Goal: Book appointment/travel/reservation

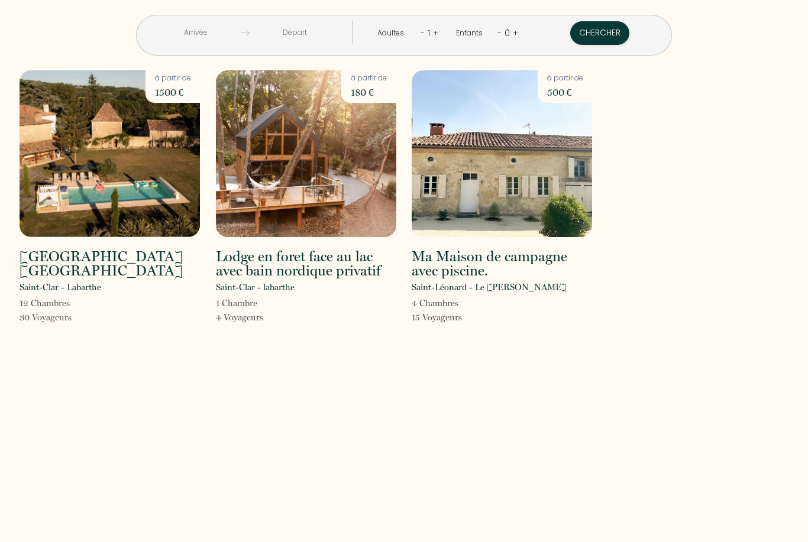
click at [157, 189] on img at bounding box center [110, 153] width 180 height 167
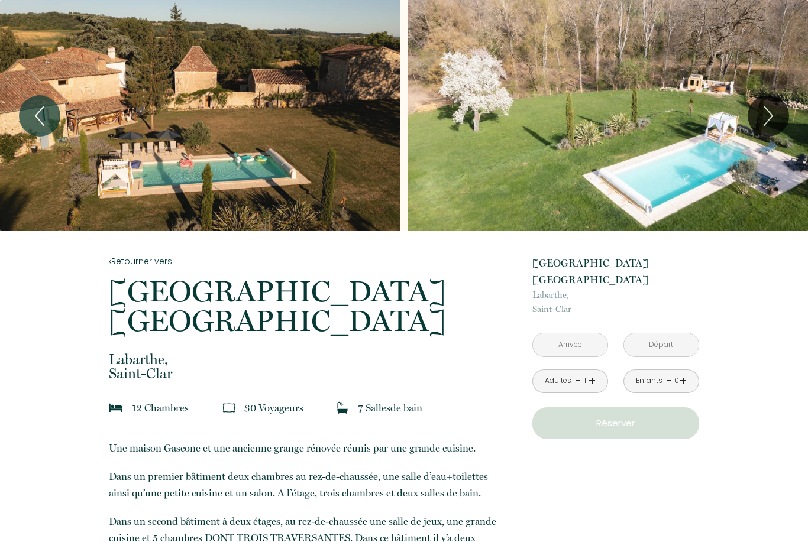
drag, startPoint x: 575, startPoint y: 321, endPoint x: 690, endPoint y: 318, distance: 114.8
click at [575, 334] on input "text" at bounding box center [570, 345] width 75 height 23
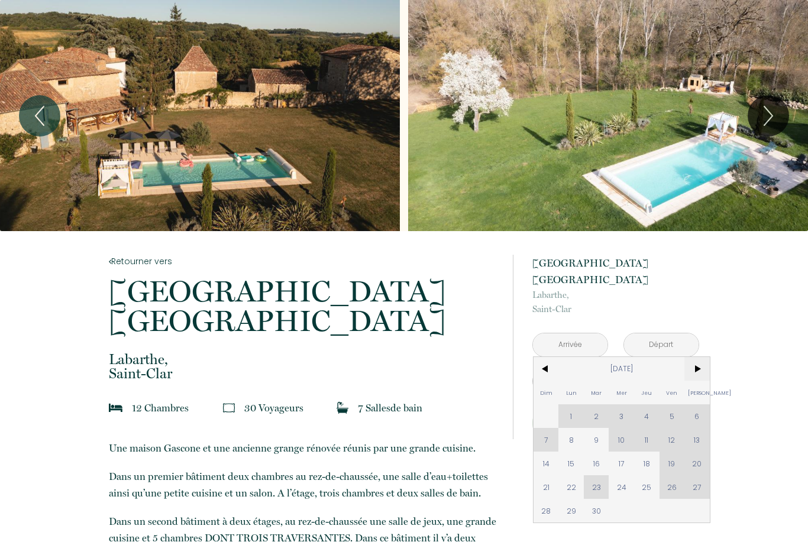
click at [705, 357] on span ">" at bounding box center [696, 369] width 25 height 24
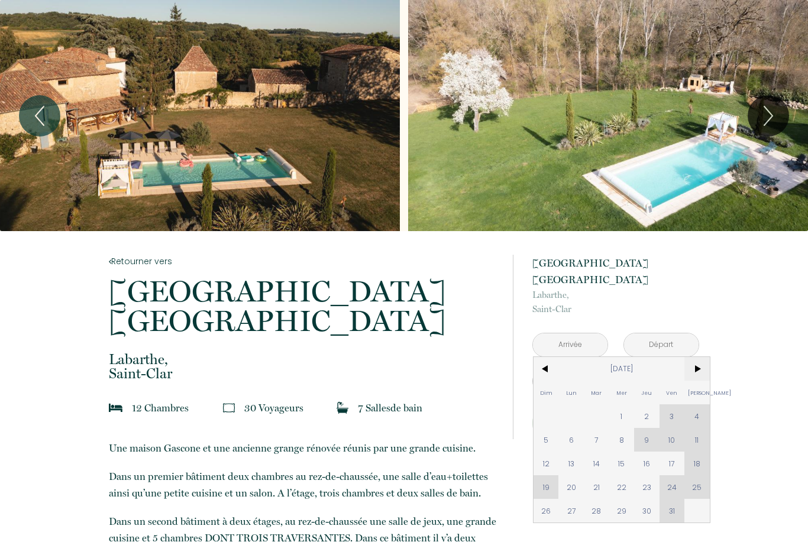
click at [705, 357] on span ">" at bounding box center [696, 369] width 25 height 24
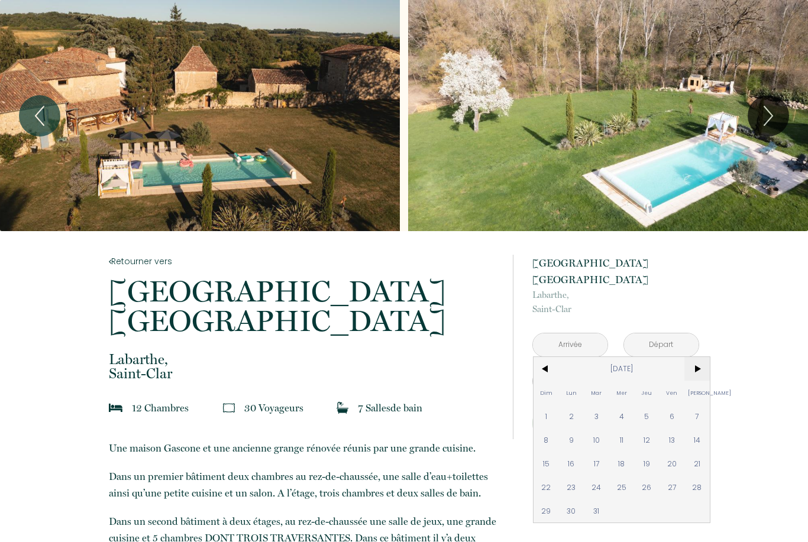
click at [705, 357] on span ">" at bounding box center [696, 369] width 25 height 24
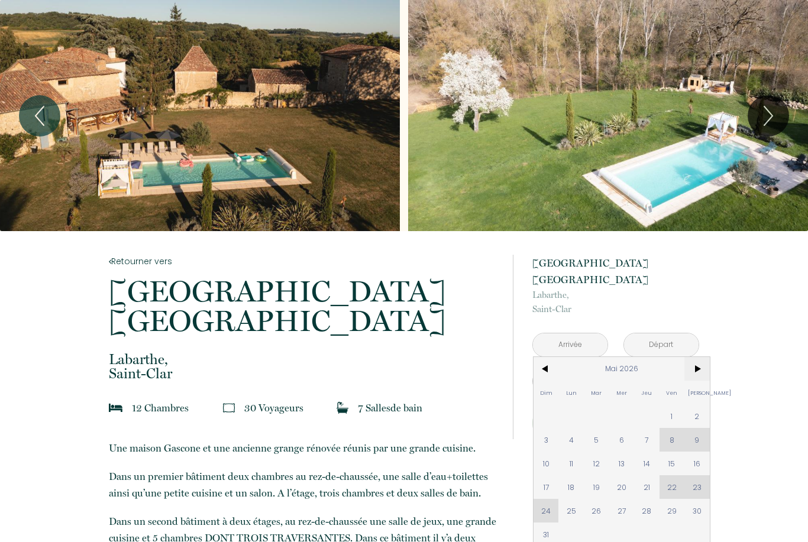
click at [705, 357] on span ">" at bounding box center [696, 369] width 25 height 24
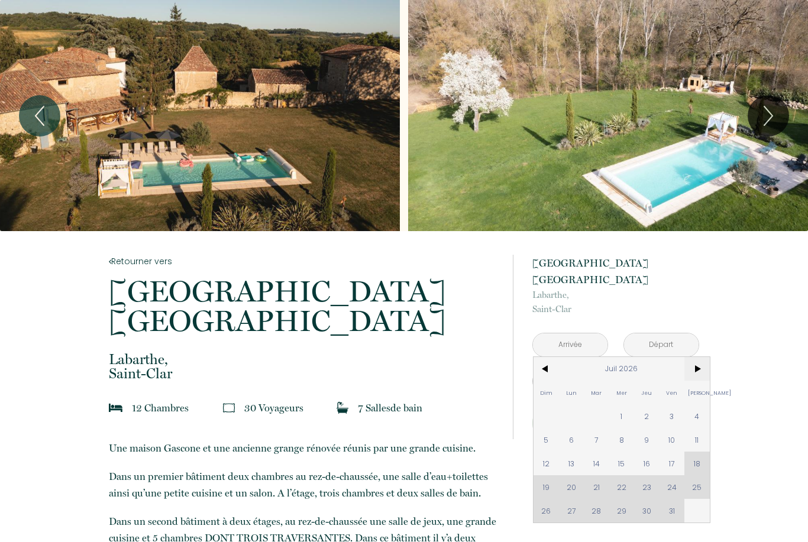
click at [705, 357] on span ">" at bounding box center [696, 369] width 25 height 24
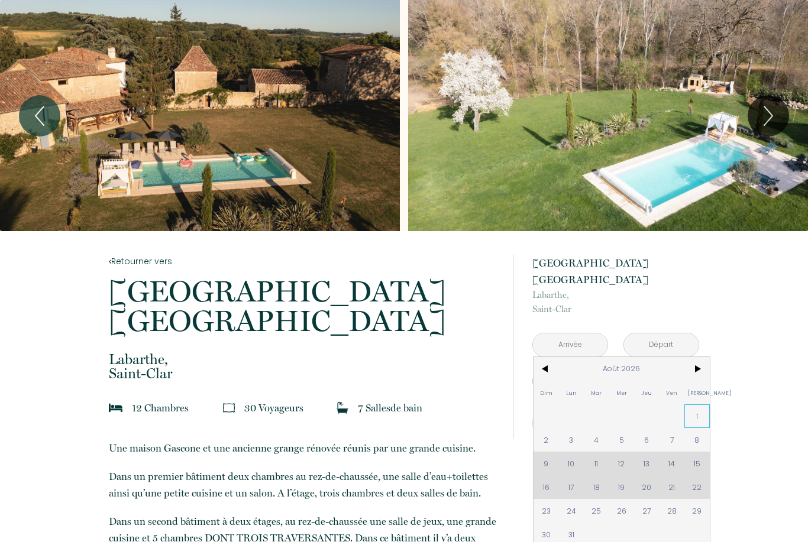
click at [697, 404] on span "1" at bounding box center [696, 416] width 25 height 24
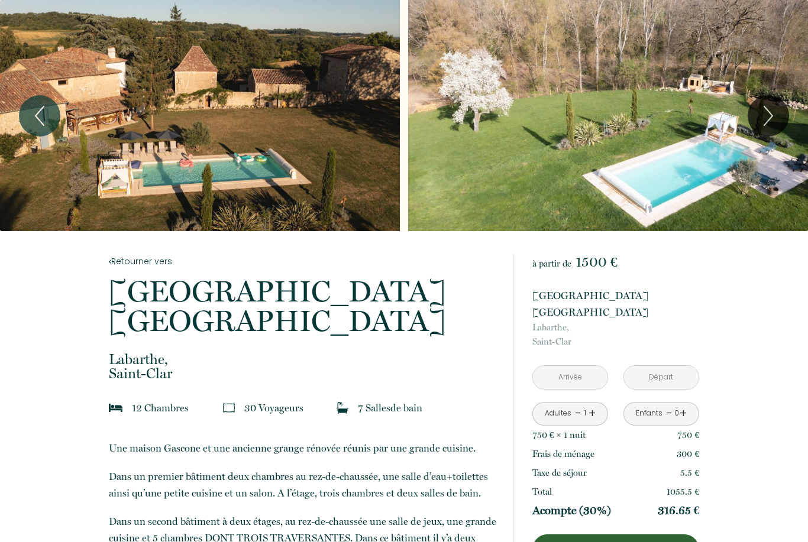
type input "[DATE]"
click at [659, 366] on input "[DATE]" at bounding box center [661, 377] width 75 height 23
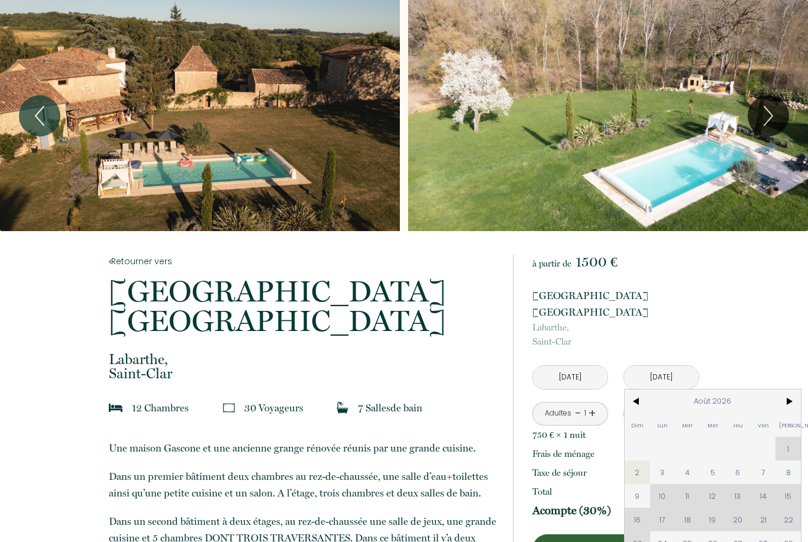
click at [782, 461] on span "8" at bounding box center [787, 473] width 25 height 24
type input "[DATE]"
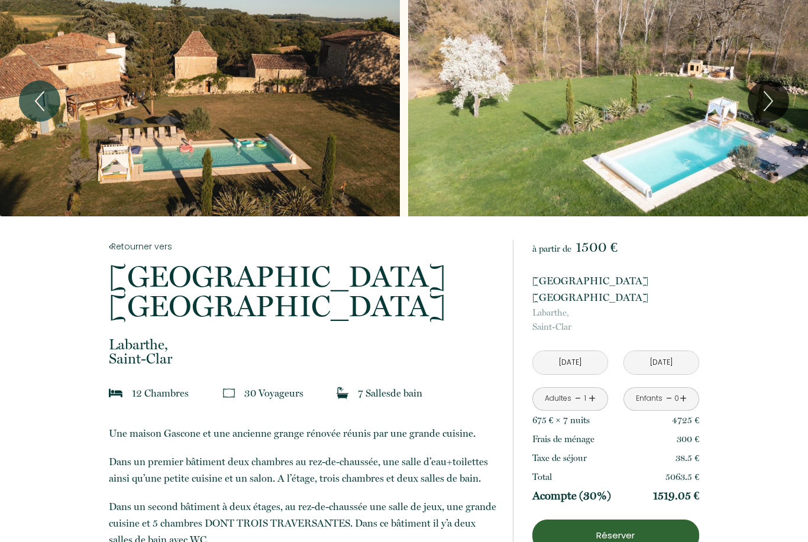
scroll to position [15, 0]
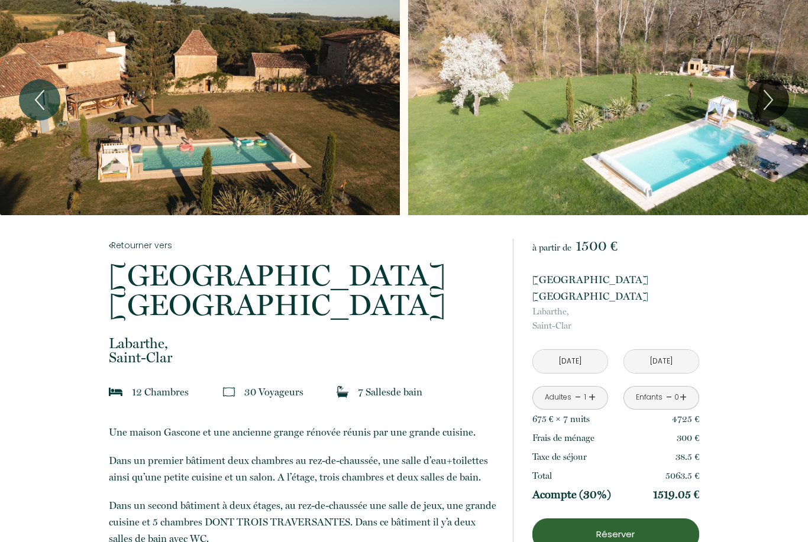
click at [592, 389] on link "+" at bounding box center [591, 398] width 7 height 18
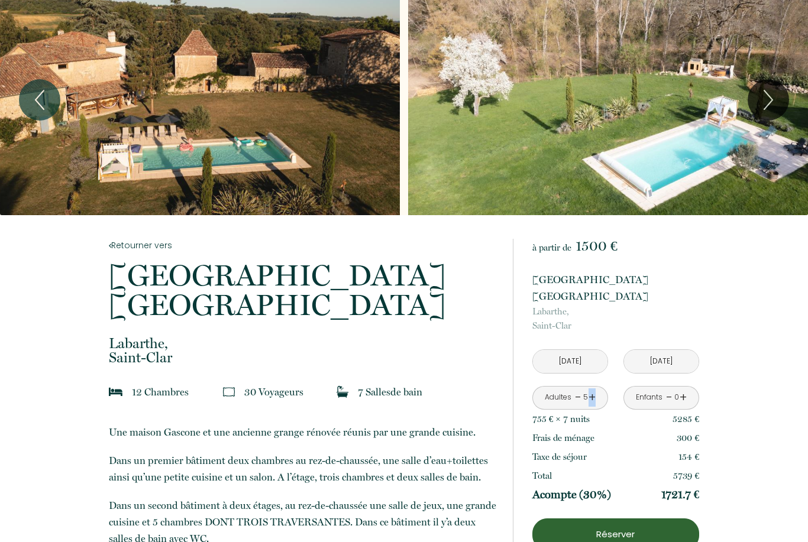
click at [592, 389] on link "+" at bounding box center [591, 398] width 7 height 18
click at [593, 389] on link "+" at bounding box center [591, 398] width 7 height 18
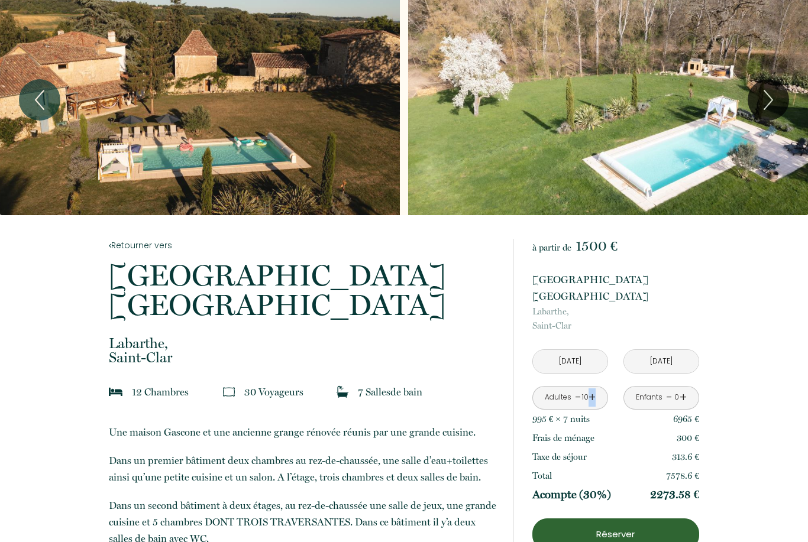
click at [593, 389] on link "+" at bounding box center [591, 398] width 7 height 18
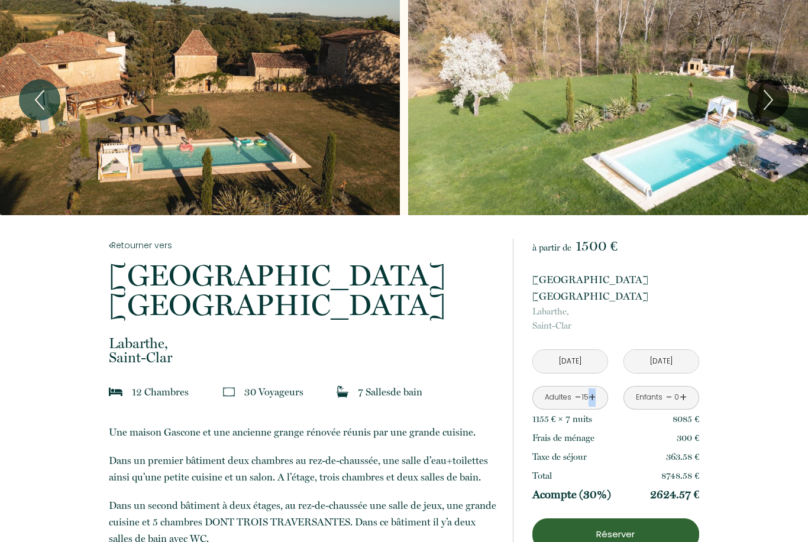
click at [593, 389] on link "+" at bounding box center [591, 398] width 7 height 18
click at [579, 389] on link "-" at bounding box center [578, 398] width 7 height 18
click at [685, 389] on link "+" at bounding box center [682, 398] width 7 height 18
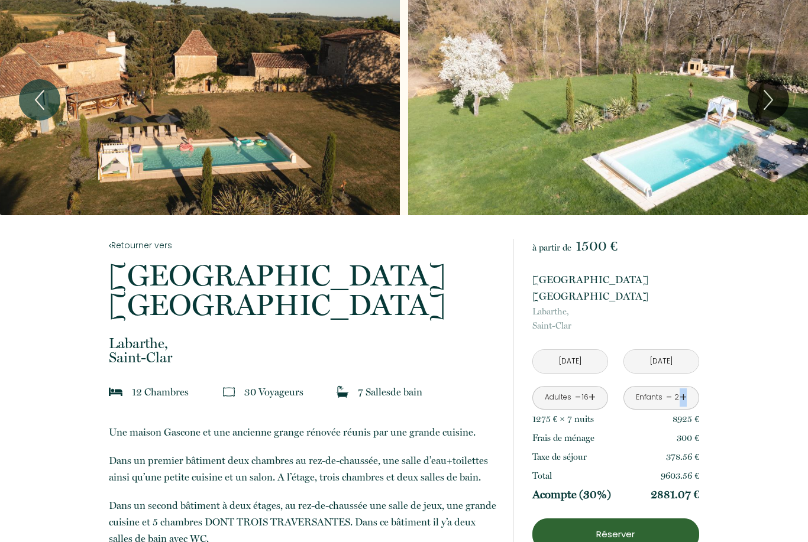
click at [685, 389] on link "+" at bounding box center [682, 398] width 7 height 18
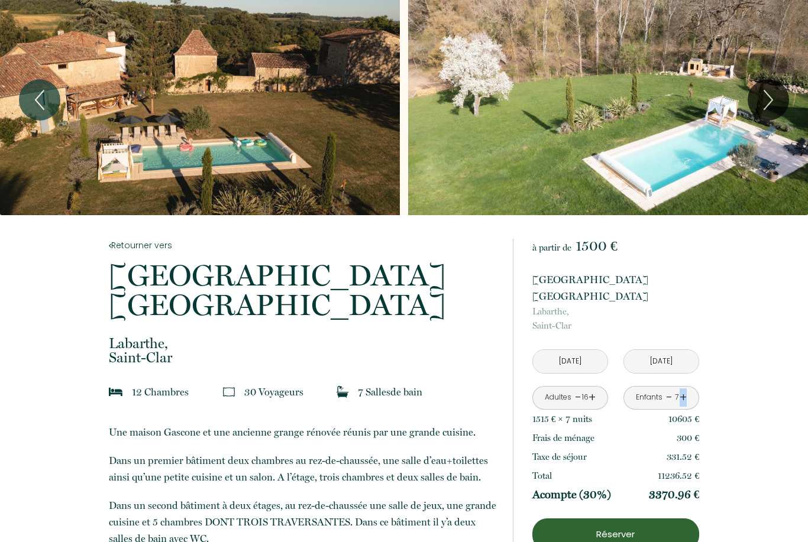
click at [685, 389] on link "+" at bounding box center [682, 398] width 7 height 18
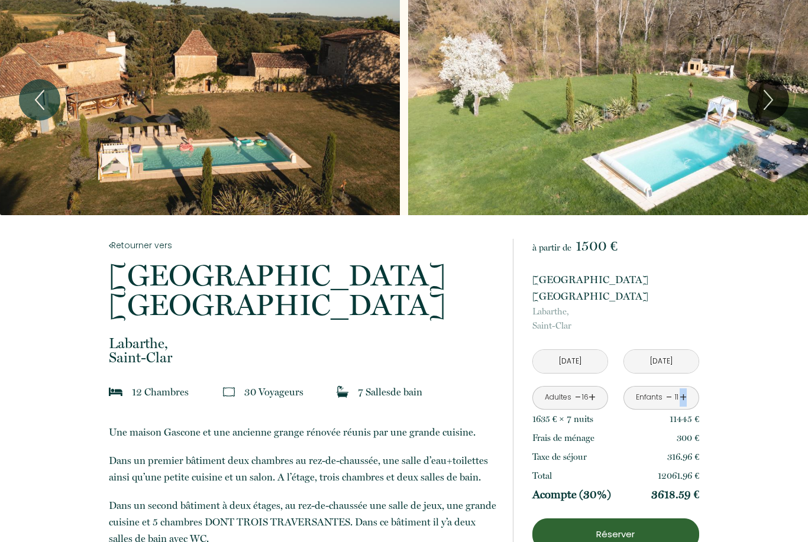
click at [685, 389] on link "+" at bounding box center [682, 398] width 7 height 18
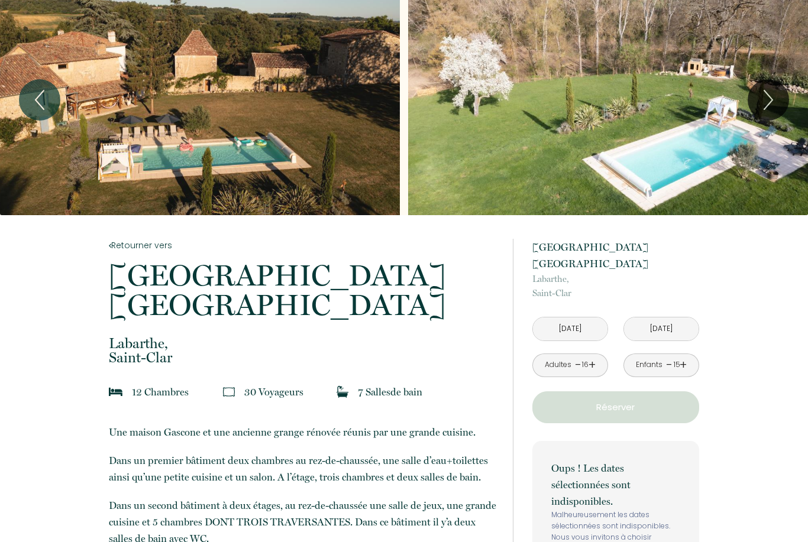
click at [666, 356] on link "-" at bounding box center [669, 365] width 7 height 18
